Goal: Information Seeking & Learning: Check status

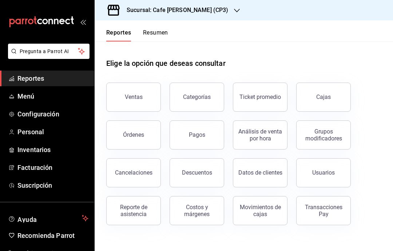
click at [209, 13] on div "Sucursal: Cafe [PERSON_NAME] (CP3)" at bounding box center [171, 10] width 142 height 20
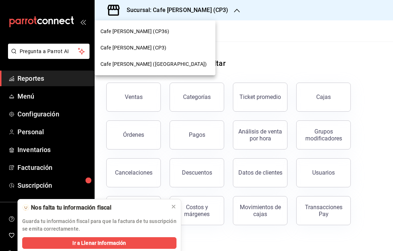
click at [169, 66] on div "Cafe [PERSON_NAME] ([GEOGRAPHIC_DATA])" at bounding box center [154, 64] width 109 height 8
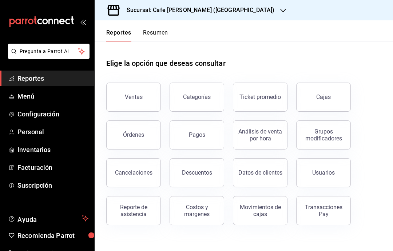
click at [144, 95] on button "Ventas" at bounding box center [133, 97] width 55 height 29
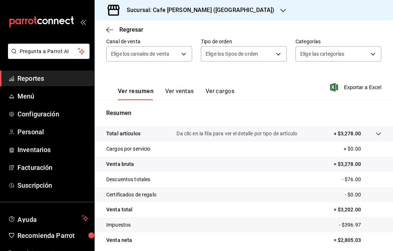
scroll to position [68, 0]
click at [192, 92] on button "Ver ventas" at bounding box center [179, 94] width 29 height 12
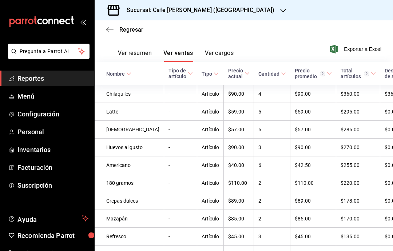
scroll to position [105, 0]
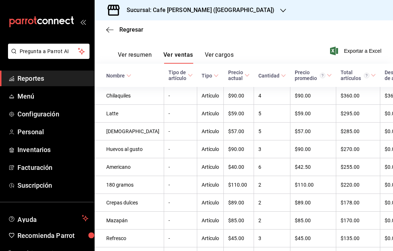
click at [280, 10] on icon "button" at bounding box center [283, 11] width 6 height 4
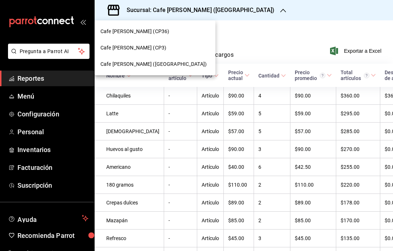
click at [159, 51] on div "Cafe [PERSON_NAME] (CP3)" at bounding box center [154, 48] width 109 height 8
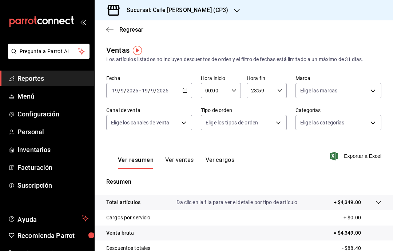
click at [109, 27] on icon "button" at bounding box center [109, 30] width 7 height 7
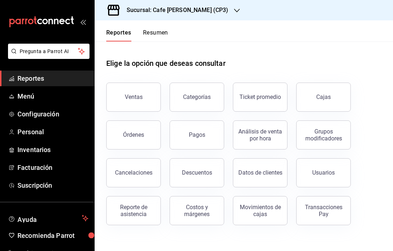
click at [146, 93] on button "Ventas" at bounding box center [133, 97] width 55 height 29
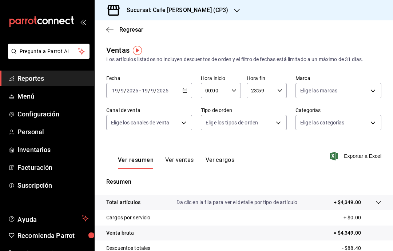
click at [182, 160] on button "Ver ventas" at bounding box center [179, 162] width 29 height 12
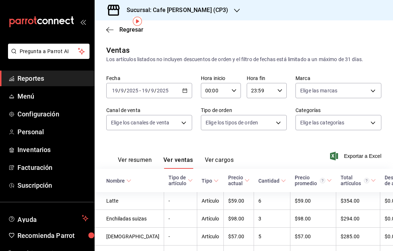
click at [223, 156] on button "Ver cargos" at bounding box center [219, 162] width 29 height 12
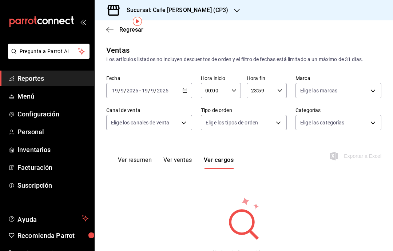
click at [185, 156] on button "Ver ventas" at bounding box center [177, 162] width 29 height 12
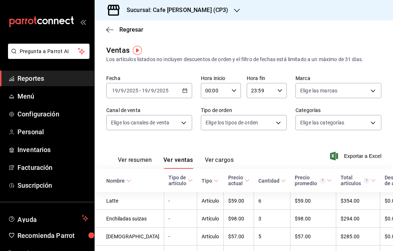
click at [109, 30] on icon "button" at bounding box center [109, 30] width 7 height 7
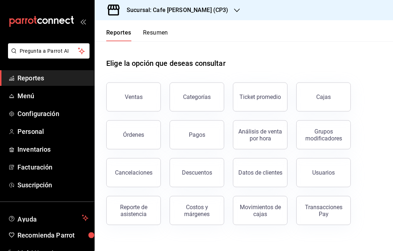
scroll to position [13, 0]
click at [213, 88] on button "Categorías" at bounding box center [196, 97] width 55 height 29
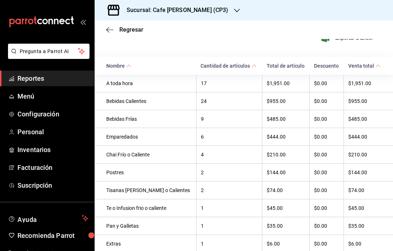
click at [109, 29] on icon "button" at bounding box center [109, 30] width 7 height 7
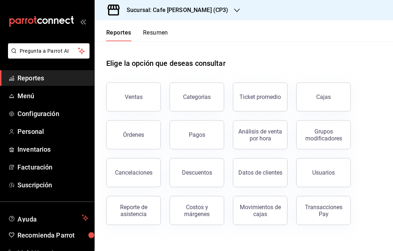
scroll to position [21, 0]
click at [207, 204] on div "Costos y márgenes" at bounding box center [196, 211] width 45 height 14
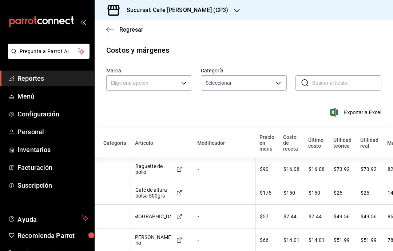
click at [113, 29] on icon "button" at bounding box center [109, 29] width 7 height 0
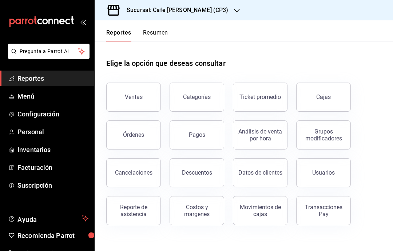
click at [264, 143] on button "Análisis de venta por hora" at bounding box center [260, 134] width 55 height 29
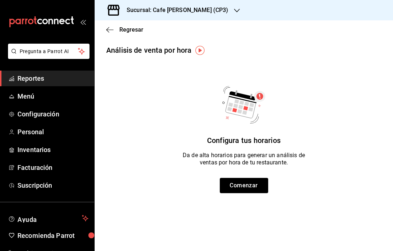
click at [110, 29] on icon "button" at bounding box center [109, 30] width 7 height 7
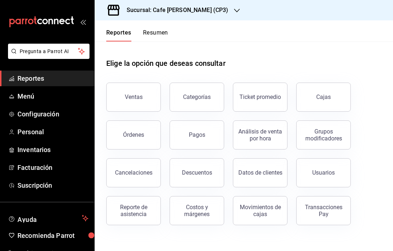
click at [146, 134] on button "Órdenes" at bounding box center [133, 134] width 55 height 29
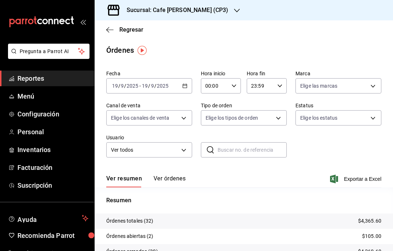
click at [173, 180] on button "Ver órdenes" at bounding box center [169, 181] width 32 height 12
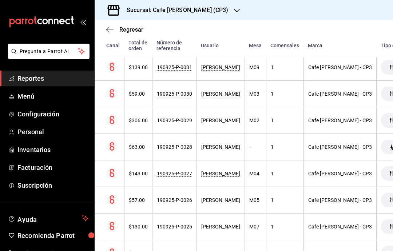
scroll to position [196, 0]
click at [202, 123] on div "[PERSON_NAME]" at bounding box center [220, 120] width 39 height 6
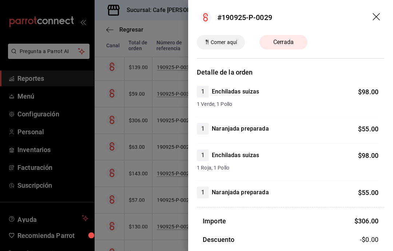
click at [172, 145] on div at bounding box center [196, 125] width 393 height 251
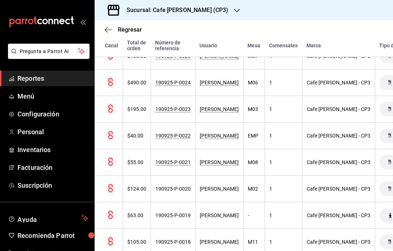
scroll to position [370, 1]
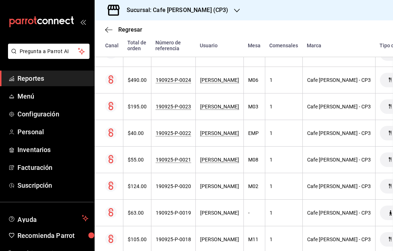
click at [173, 136] on div "190925-P-0022" at bounding box center [173, 133] width 35 height 6
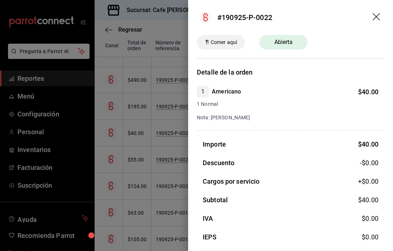
click at [160, 218] on div at bounding box center [196, 125] width 393 height 251
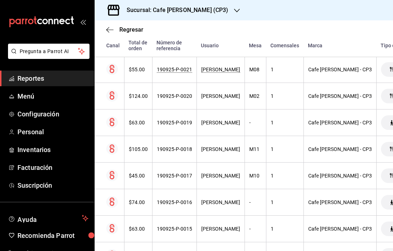
scroll to position [467, 0]
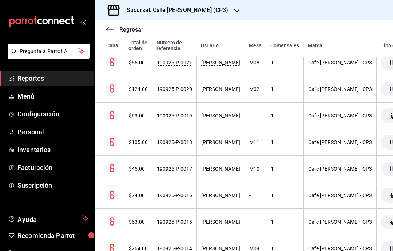
click at [205, 168] on div "[PERSON_NAME]" at bounding box center [220, 169] width 39 height 6
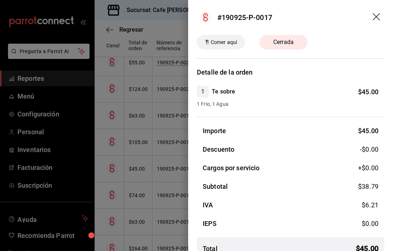
click at [182, 209] on div at bounding box center [196, 125] width 393 height 251
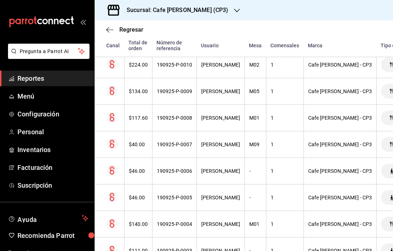
scroll to position [757, 0]
click at [145, 177] on th "$46.00" at bounding box center [138, 170] width 28 height 27
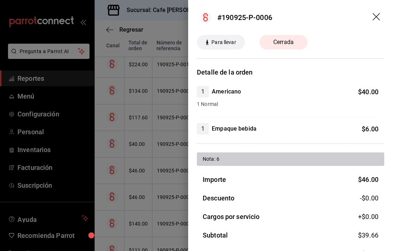
click at [161, 226] on div at bounding box center [196, 125] width 393 height 251
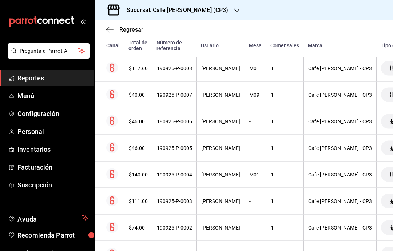
scroll to position [29, 0]
click at [143, 251] on div "$0.00" at bounding box center [138, 254] width 19 height 6
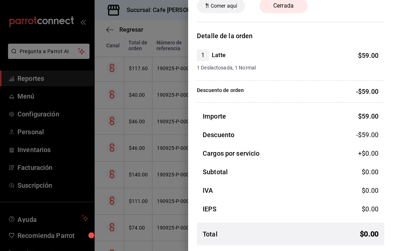
scroll to position [36, 0]
click at [155, 163] on div at bounding box center [196, 125] width 393 height 251
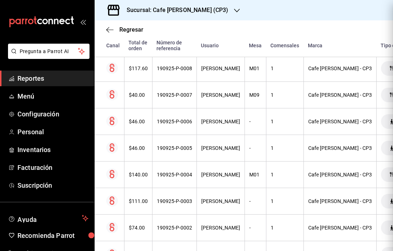
scroll to position [0, 0]
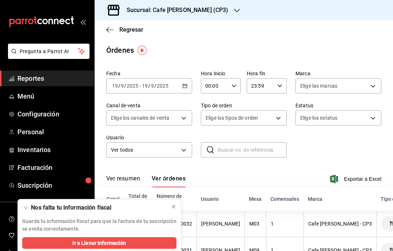
click at [177, 202] on button at bounding box center [174, 207] width 12 height 12
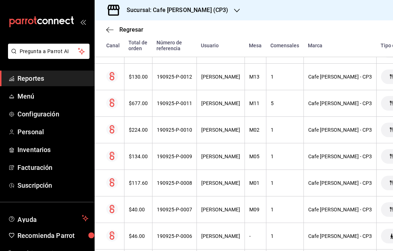
scroll to position [691, 0]
click at [110, 29] on icon "button" at bounding box center [109, 30] width 7 height 7
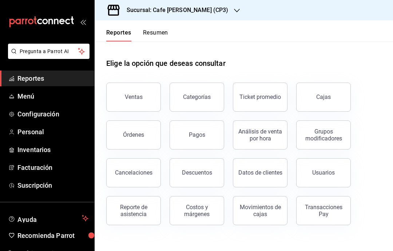
click at [145, 132] on button "Órdenes" at bounding box center [133, 134] width 55 height 29
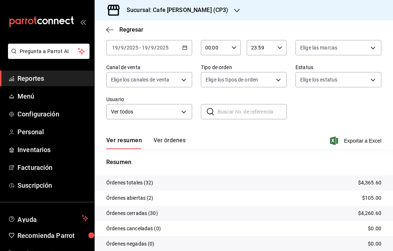
scroll to position [37, 0]
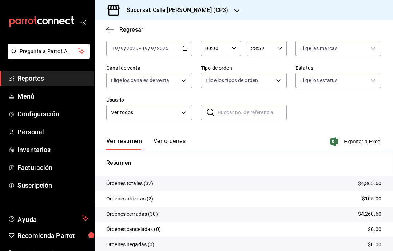
click at [170, 141] on button "Ver órdenes" at bounding box center [169, 143] width 32 height 12
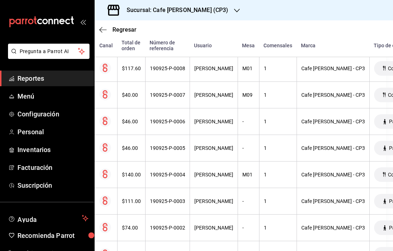
scroll to position [29, 0]
click at [196, 251] on div "[PERSON_NAME]" at bounding box center [213, 254] width 39 height 6
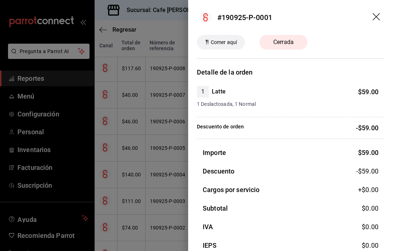
click at [377, 18] on icon "drag" at bounding box center [375, 16] width 7 height 7
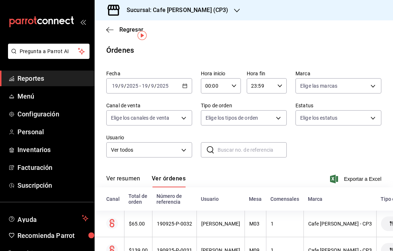
scroll to position [0, 0]
click at [171, 177] on button "Ver órdenes" at bounding box center [169, 181] width 34 height 12
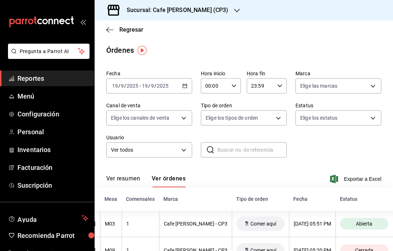
click at [372, 117] on body "Pregunta a Parrot AI Reportes Menú Configuración Personal Inventarios Facturaci…" at bounding box center [196, 125] width 393 height 251
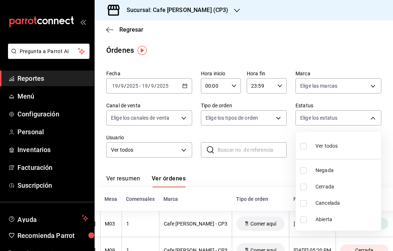
click at [274, 121] on div at bounding box center [196, 125] width 393 height 251
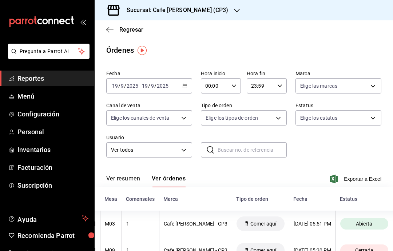
click at [278, 118] on body "Pregunta a Parrot AI Reportes Menú Configuración Personal Inventarios Facturaci…" at bounding box center [196, 125] width 393 height 251
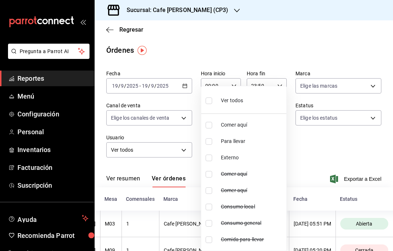
click at [210, 141] on input "checkbox" at bounding box center [208, 141] width 7 height 7
checkbox input "true"
type input "0192c32a-f6f7-4e90-9b3c-67a5d4ccc4b7"
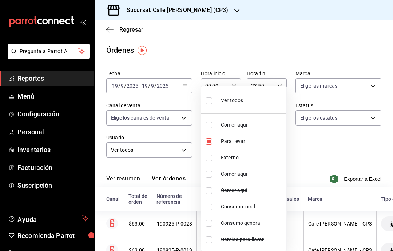
click at [318, 146] on div at bounding box center [196, 125] width 393 height 251
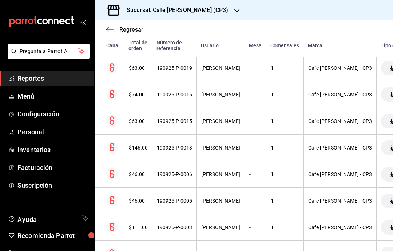
scroll to position [195, 0]
click at [113, 28] on icon "button" at bounding box center [109, 30] width 7 height 7
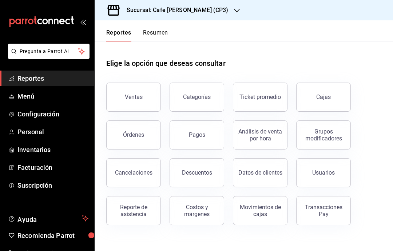
click at [139, 136] on div "Órdenes" at bounding box center [133, 134] width 21 height 7
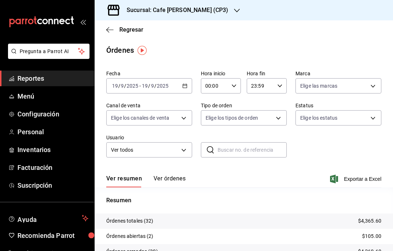
click at [176, 176] on button "Ver órdenes" at bounding box center [169, 181] width 32 height 12
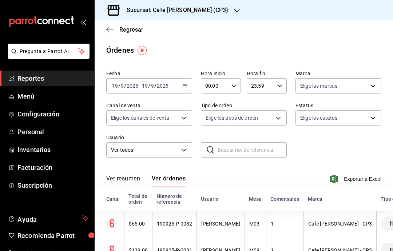
click at [272, 129] on div "Fecha 2025-09-19 19 / 9 / 2025 - 2025-09-19 19 / 9 / 2025 Hora inicio 00:00 Hor…" at bounding box center [243, 116] width 275 height 99
click at [269, 110] on body "Pregunta a Parrot AI Reportes Menú Configuración Personal Inventarios Facturaci…" at bounding box center [196, 125] width 393 height 251
